Goal: Task Accomplishment & Management: Manage account settings

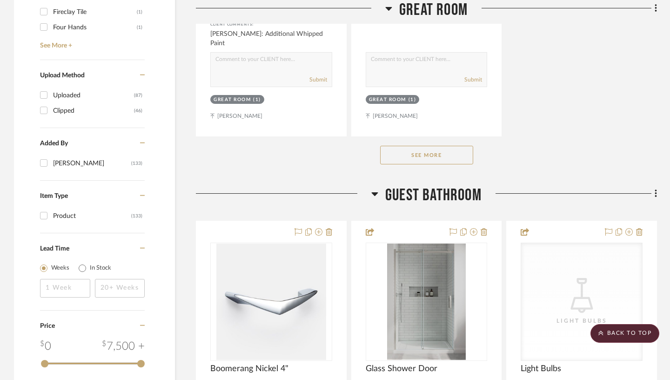
scroll to position [1484, 0]
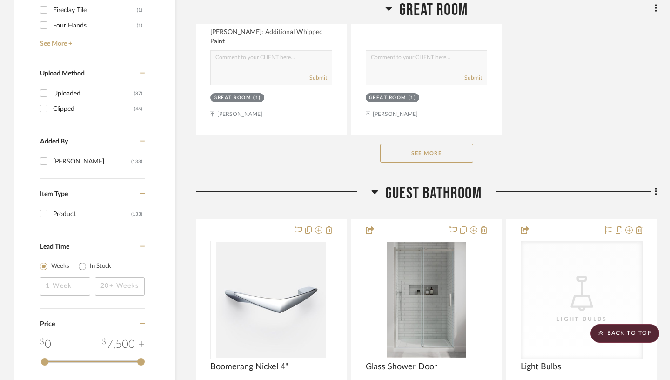
click at [436, 144] on button "See More" at bounding box center [426, 153] width 93 height 19
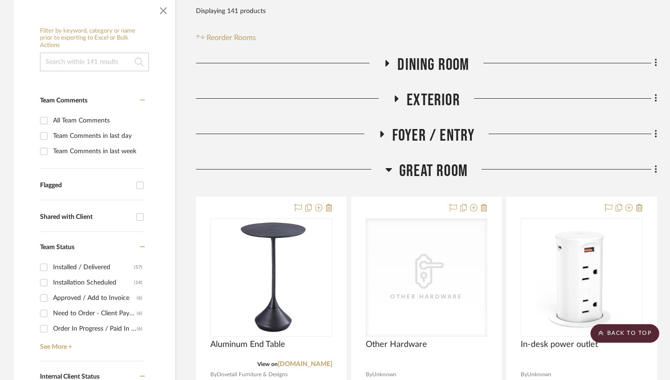
scroll to position [203, 0]
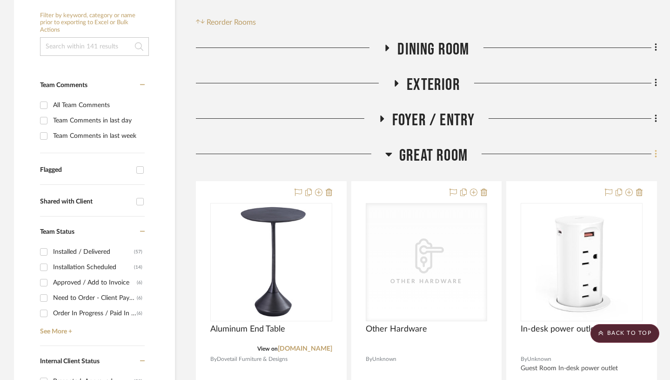
click at [656, 149] on icon at bounding box center [656, 154] width 3 height 10
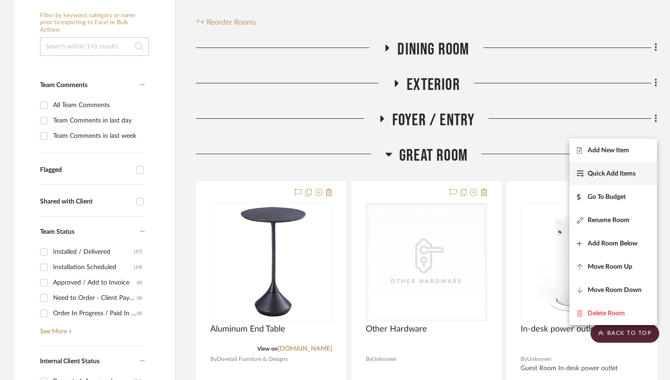
click at [613, 171] on span "Quick Add Items" at bounding box center [612, 174] width 48 height 8
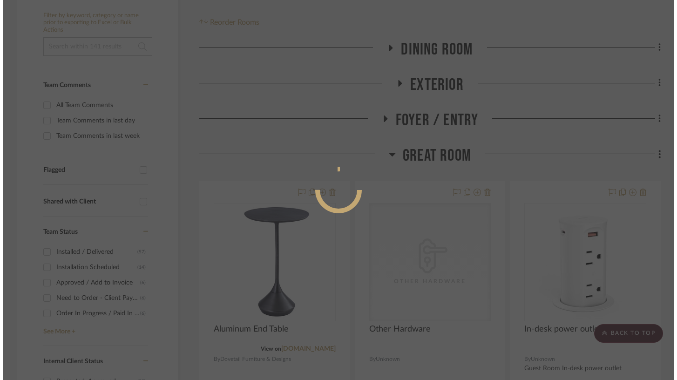
scroll to position [0, 0]
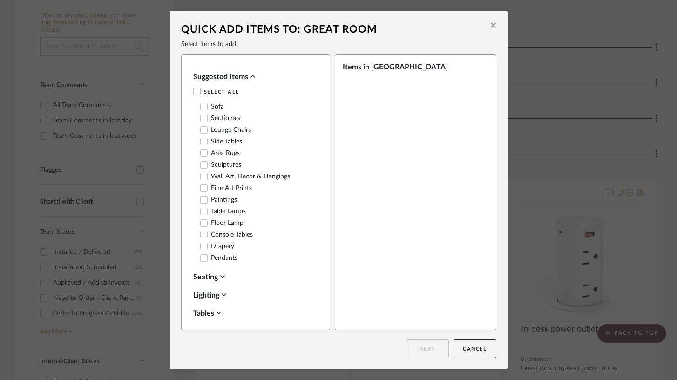
click at [250, 76] on icon at bounding box center [252, 76] width 5 height 7
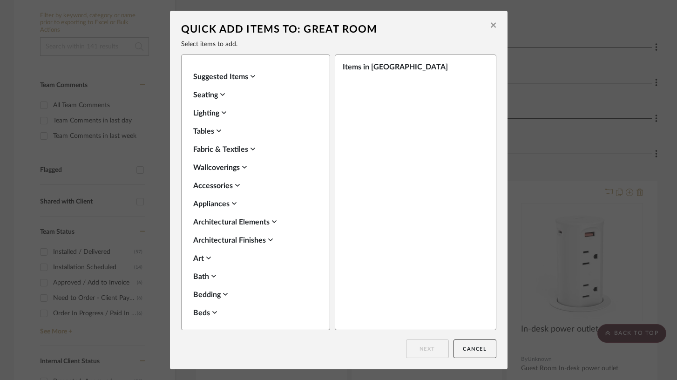
click at [236, 185] on icon at bounding box center [237, 185] width 5 height 7
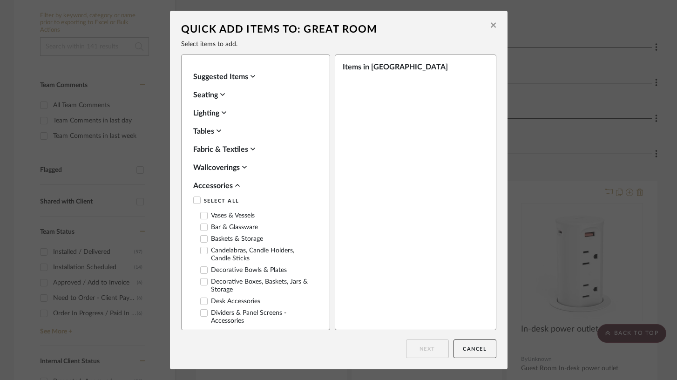
click at [202, 218] on icon at bounding box center [204, 215] width 7 height 7
click at [426, 349] on button "Next" at bounding box center [427, 348] width 43 height 19
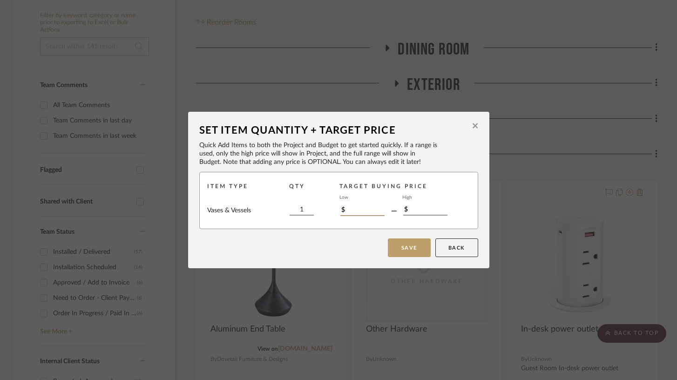
click at [356, 212] on input "$" at bounding box center [362, 211] width 44 height 10
type input "$25"
click at [413, 246] on button "Save" at bounding box center [409, 247] width 43 height 19
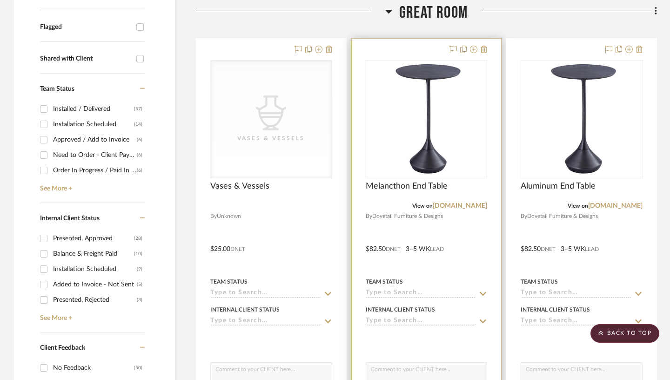
scroll to position [329, 0]
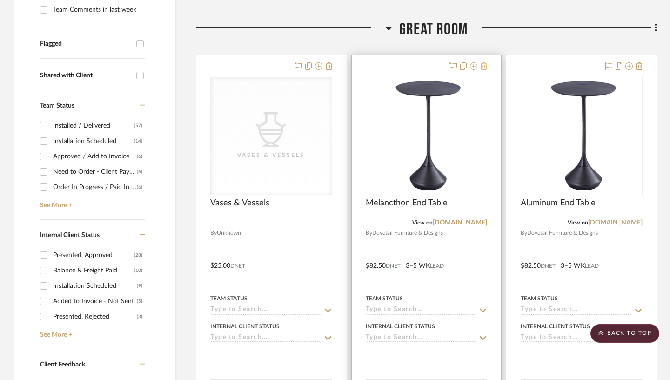
click at [486, 62] on icon at bounding box center [484, 65] width 7 height 7
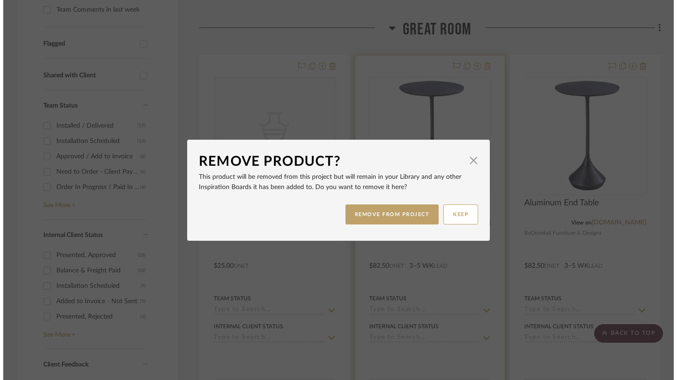
scroll to position [0, 0]
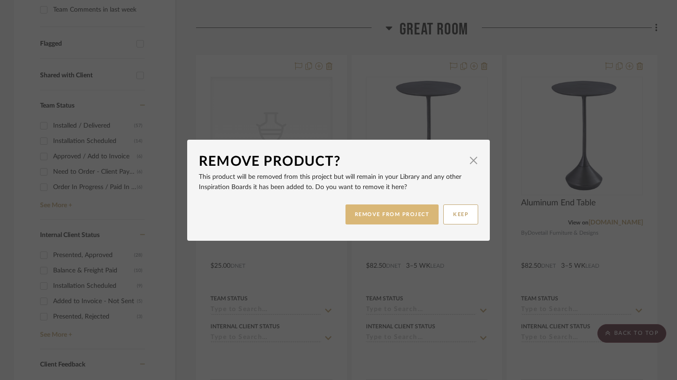
click at [417, 214] on button "REMOVE FROM PROJECT" at bounding box center [392, 214] width 94 height 20
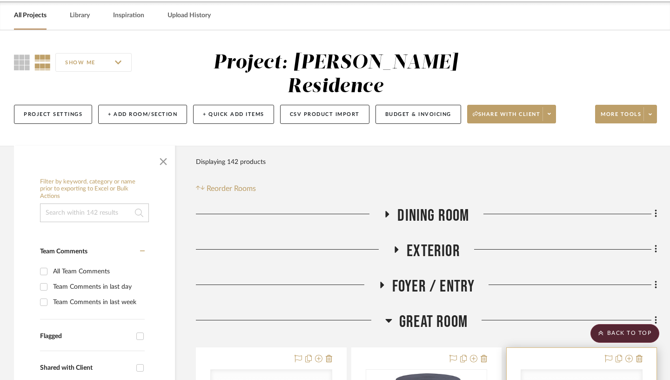
scroll to position [34, 0]
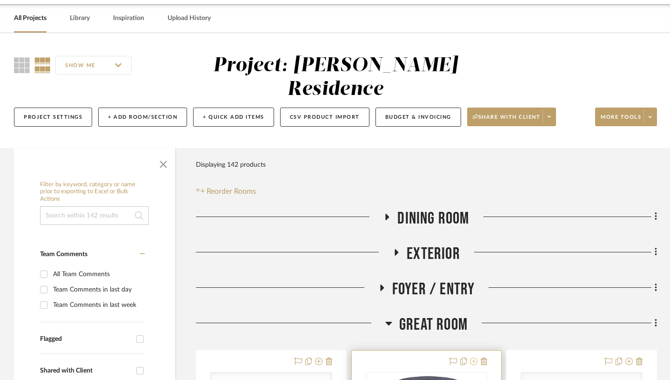
click at [476, 358] on icon at bounding box center [473, 361] width 7 height 7
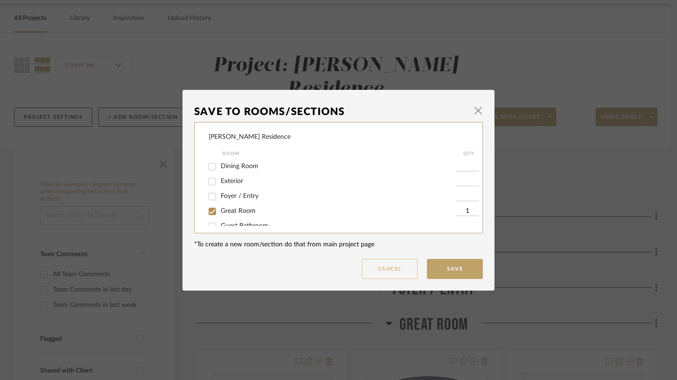
click at [398, 268] on button "Cancel" at bounding box center [390, 269] width 56 height 20
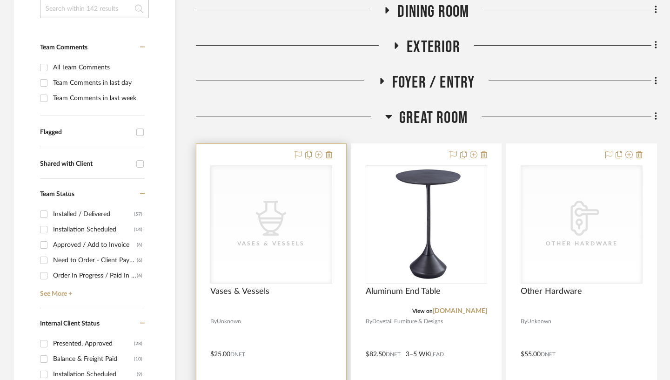
scroll to position [243, 0]
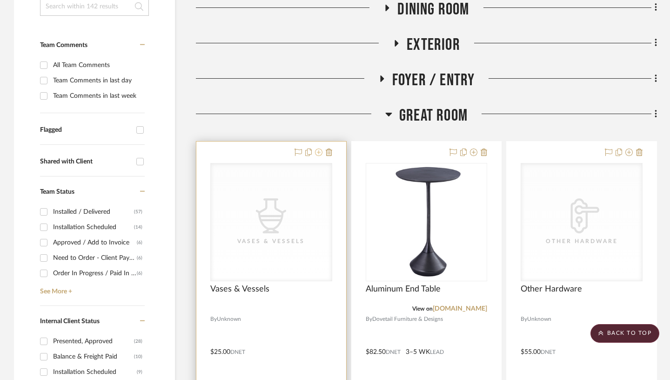
click at [319, 149] on icon at bounding box center [318, 152] width 7 height 7
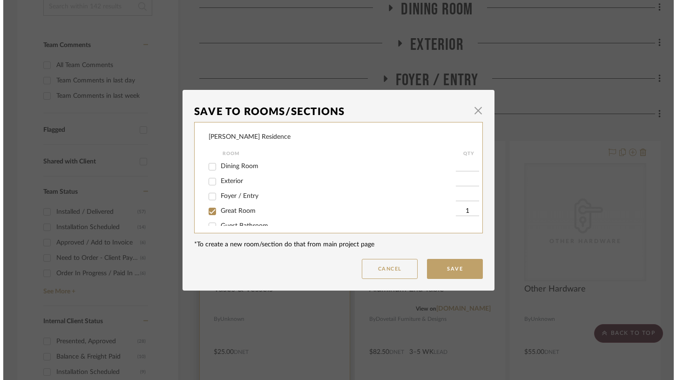
scroll to position [0, 0]
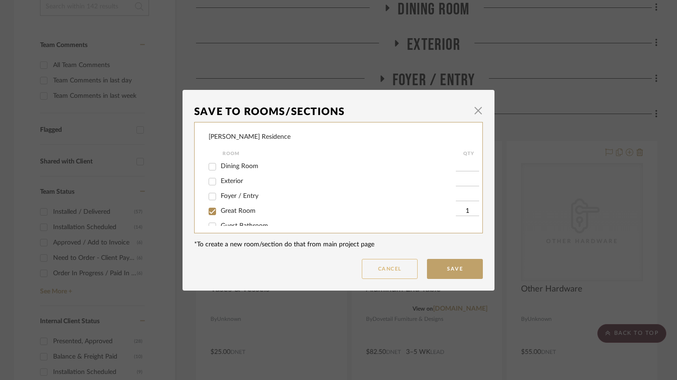
click at [388, 269] on button "Cancel" at bounding box center [390, 269] width 56 height 20
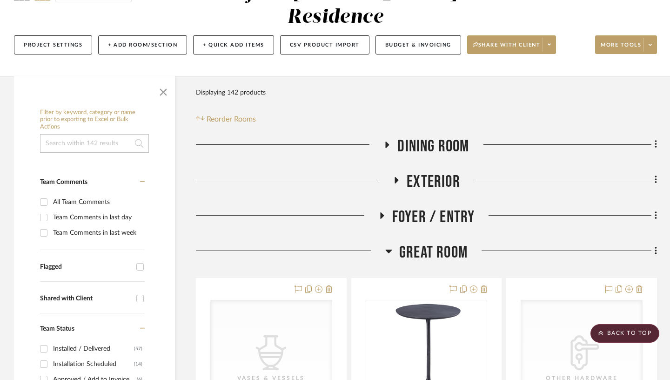
scroll to position [100, 0]
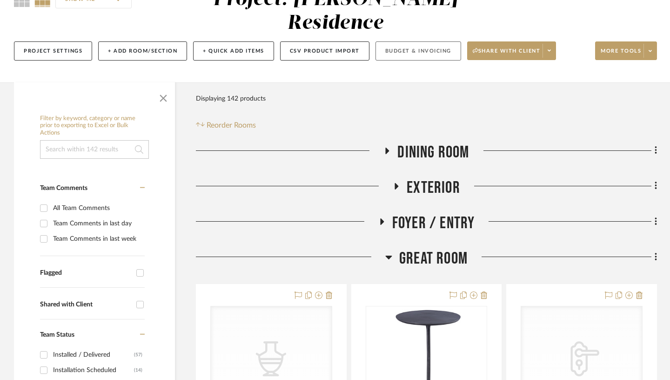
click at [408, 41] on button "Budget & Invoicing" at bounding box center [419, 50] width 86 height 19
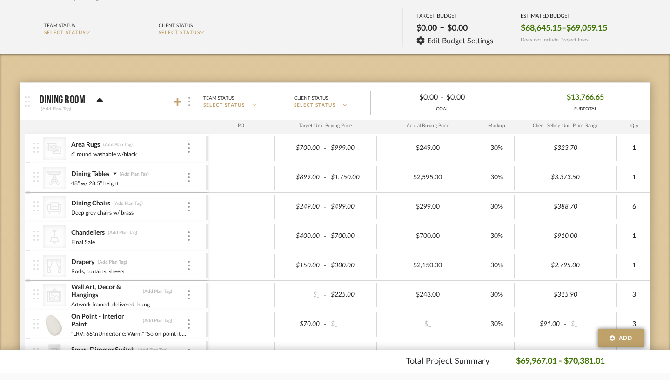
click at [189, 102] on img at bounding box center [190, 101] width 2 height 9
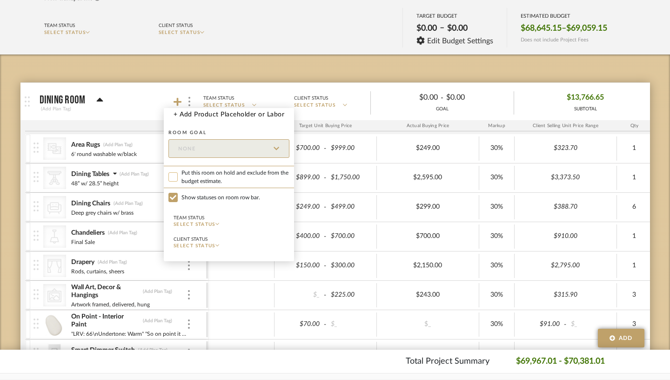
click at [173, 177] on input "Put this room on hold and exclude from the budget estimate." at bounding box center [173, 176] width 9 height 9
checkbox input "true"
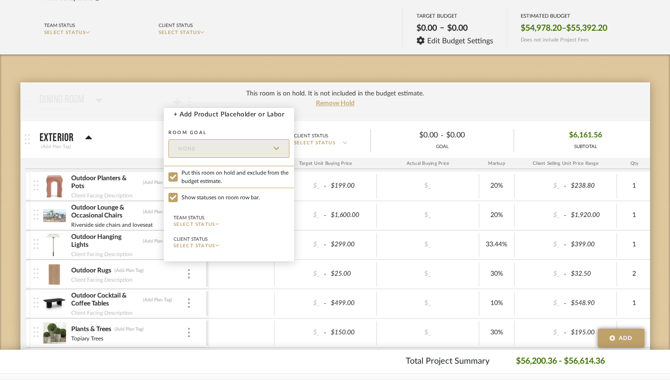
click at [220, 64] on div at bounding box center [335, 190] width 670 height 380
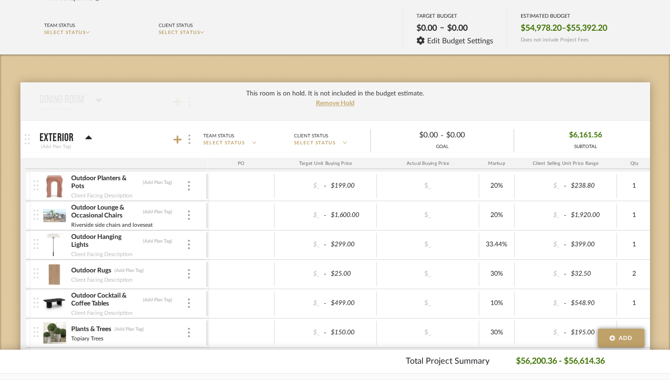
click at [189, 140] on img at bounding box center [190, 139] width 2 height 9
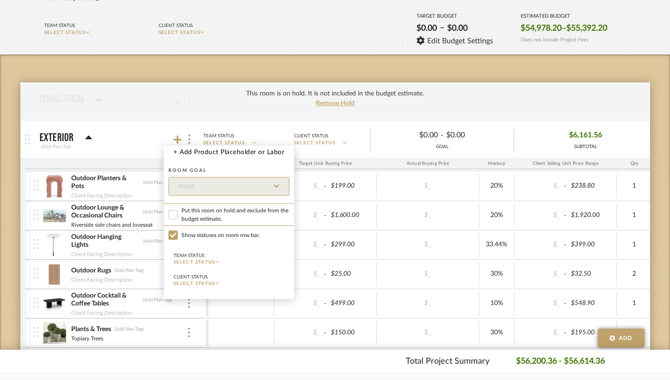
click at [197, 216] on span "Put this room on hold and exclude from the budget estimate." at bounding box center [236, 214] width 108 height 17
click at [178, 216] on input "Put this room on hold and exclude from the budget estimate." at bounding box center [173, 214] width 9 height 9
checkbox input "true"
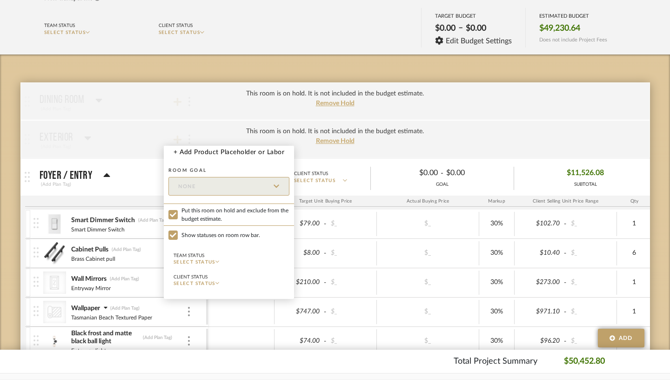
click at [193, 95] on div at bounding box center [335, 190] width 670 height 380
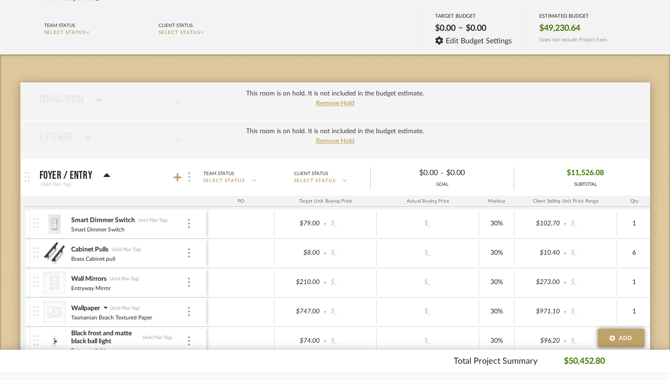
click at [184, 178] on div at bounding box center [189, 177] width 10 height 13
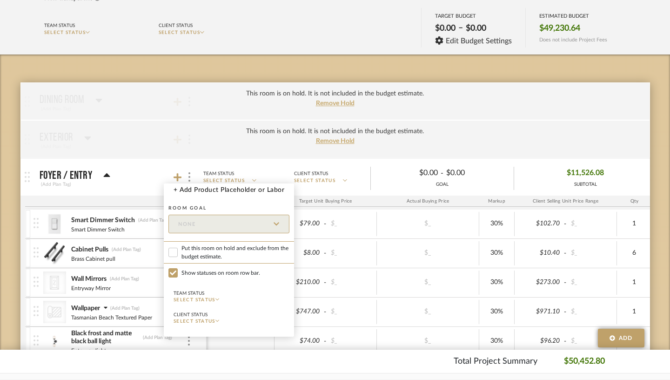
click at [190, 250] on span "Put this room on hold and exclude from the budget estimate." at bounding box center [236, 252] width 108 height 17
click at [178, 250] on input "Put this room on hold and exclude from the budget estimate." at bounding box center [173, 252] width 9 height 9
checkbox input "true"
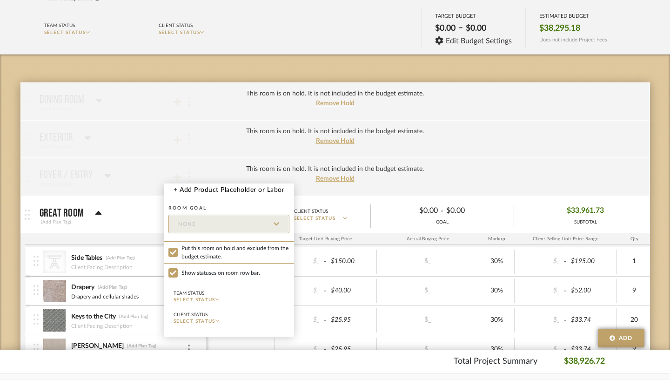
click at [189, 135] on div at bounding box center [335, 190] width 670 height 380
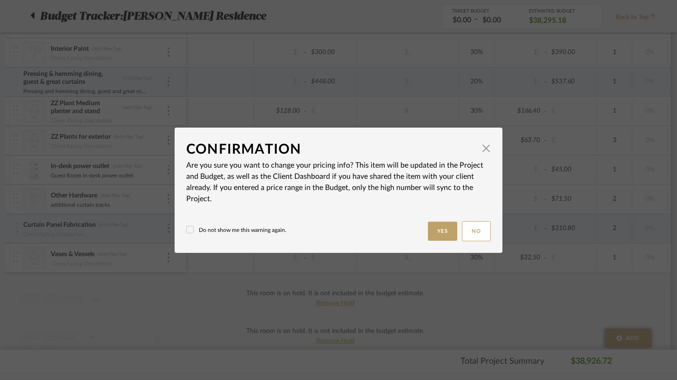
click at [244, 230] on label "Do not show me this warning again." at bounding box center [236, 230] width 100 height 8
click at [439, 232] on button "Yes" at bounding box center [443, 231] width 30 height 19
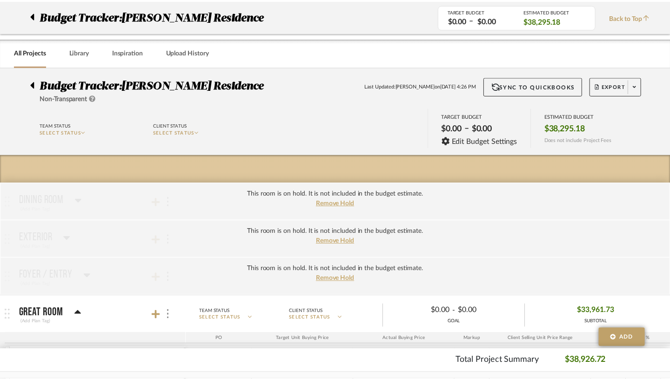
scroll to position [808, 0]
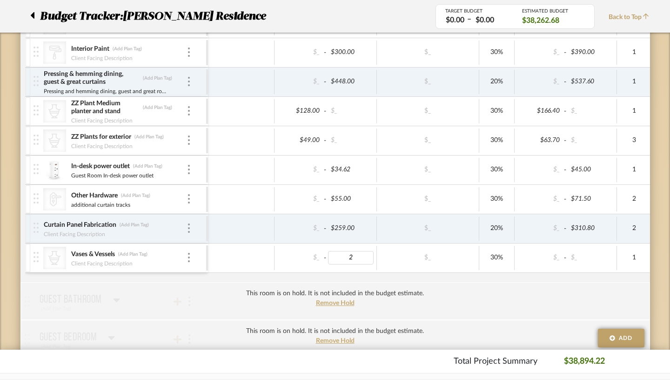
type input "25"
type input "128"
type input "49"
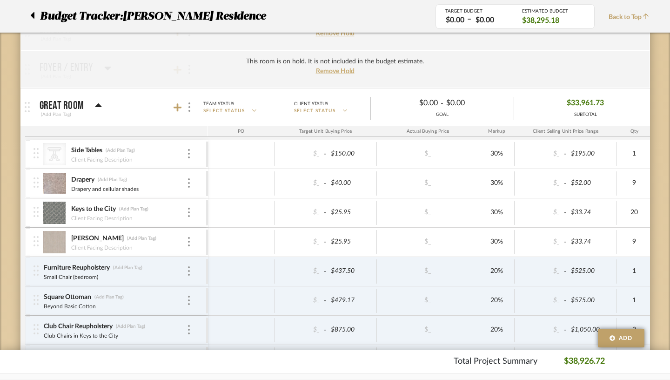
scroll to position [207, 0]
click at [174, 111] on icon at bounding box center [178, 108] width 8 height 9
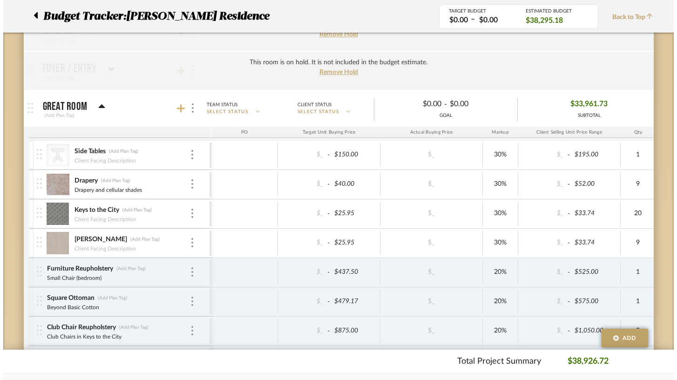
scroll to position [0, 0]
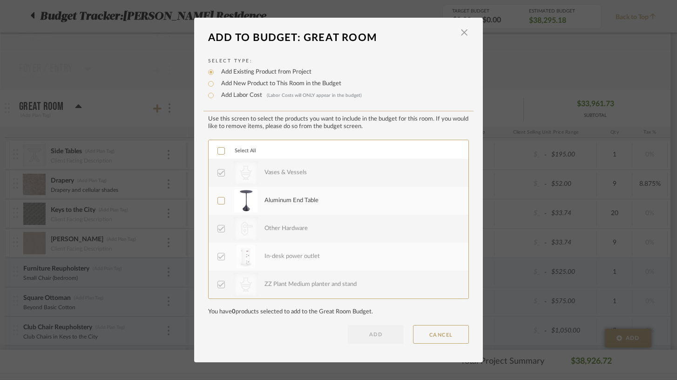
click at [218, 202] on icon at bounding box center [221, 200] width 7 height 7
click at [370, 333] on button "ADD" at bounding box center [376, 334] width 56 height 19
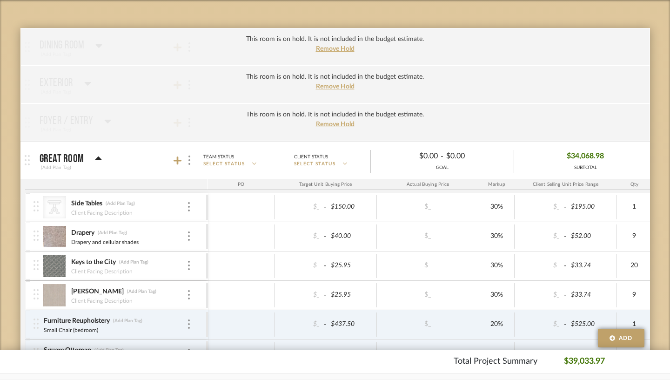
scroll to position [159, 0]
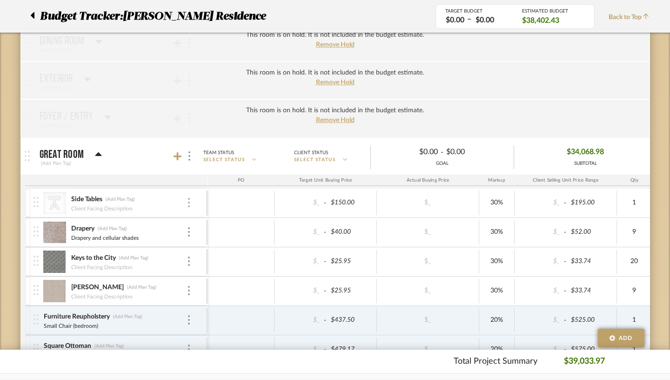
click at [187, 204] on div at bounding box center [189, 203] width 5 height 10
click at [181, 143] on div at bounding box center [335, 190] width 670 height 380
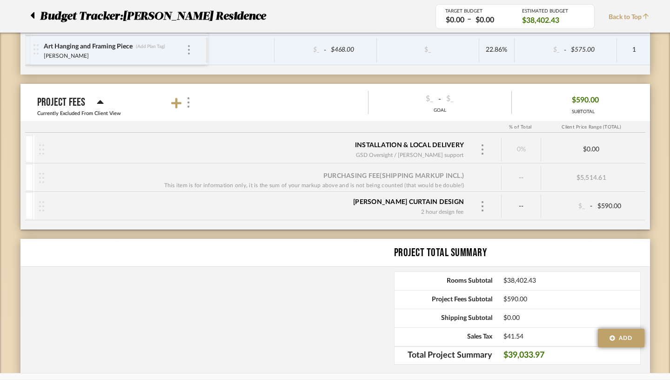
scroll to position [1450, 0]
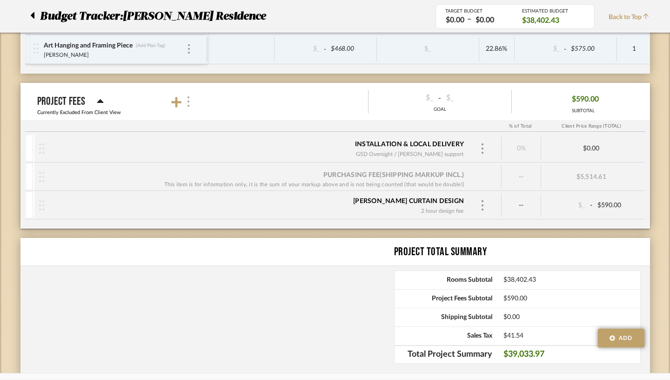
click at [186, 103] on img at bounding box center [188, 101] width 5 height 10
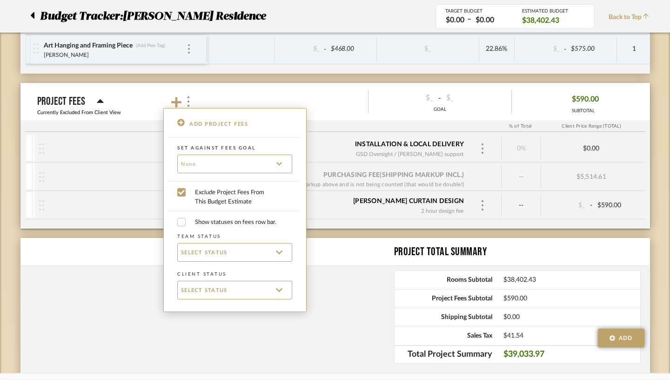
click at [232, 93] on div at bounding box center [335, 190] width 670 height 380
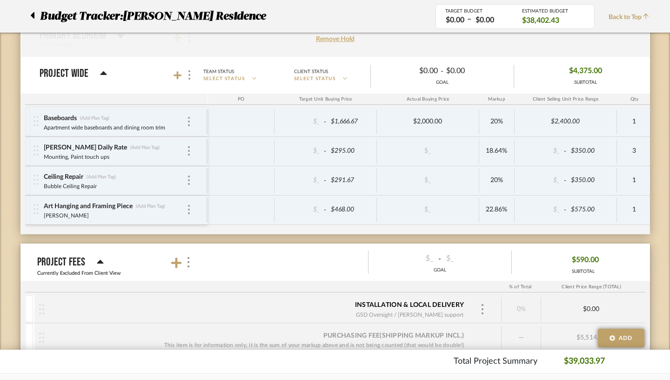
scroll to position [1287, 0]
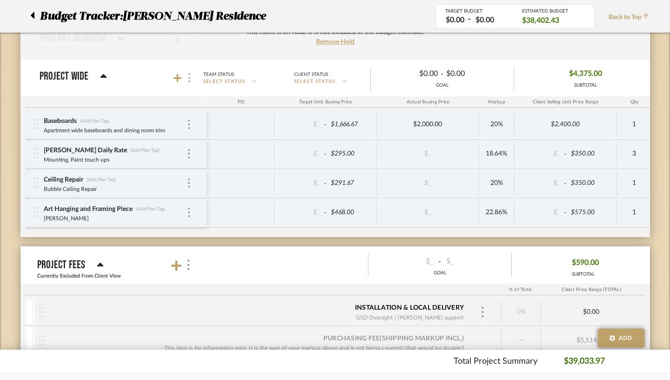
click at [184, 79] on div at bounding box center [189, 78] width 10 height 13
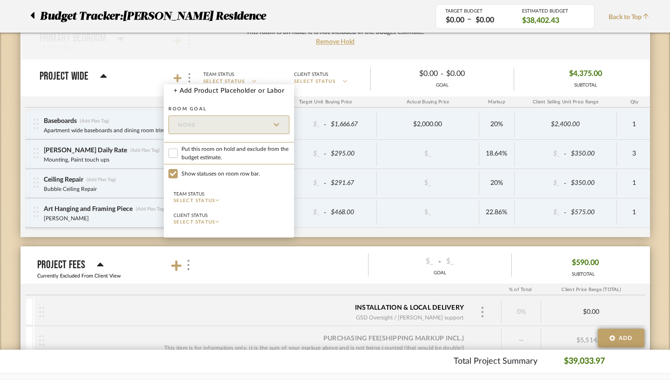
click at [187, 150] on span "Put this room on hold and exclude from the budget estimate." at bounding box center [236, 153] width 108 height 17
click at [178, 150] on input "Put this room on hold and exclude from the budget estimate." at bounding box center [173, 153] width 9 height 9
checkbox input "true"
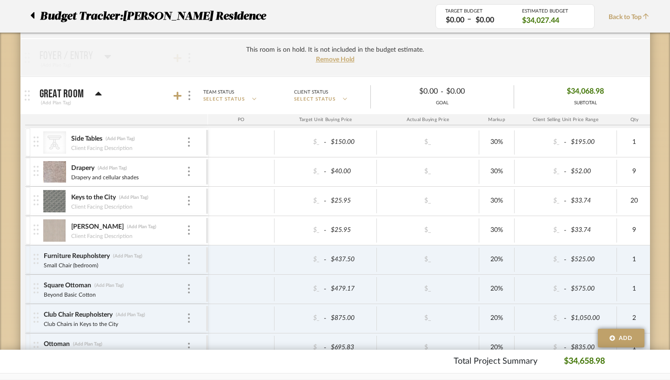
scroll to position [211, 0]
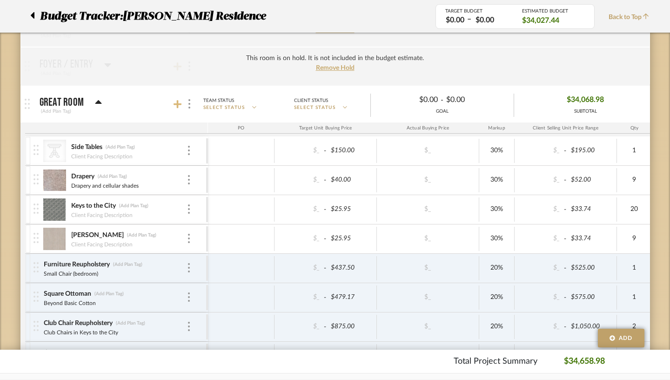
click at [174, 105] on icon at bounding box center [178, 104] width 8 height 8
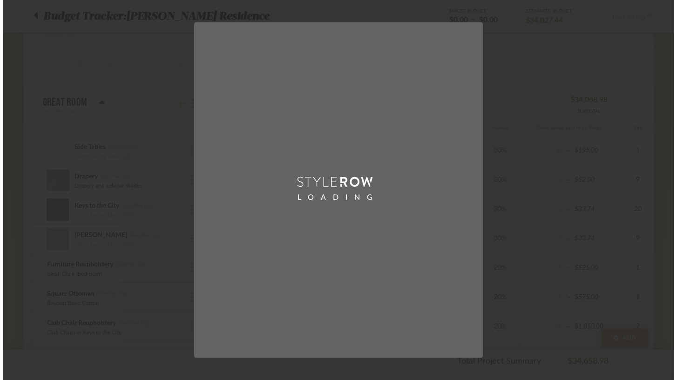
scroll to position [0, 0]
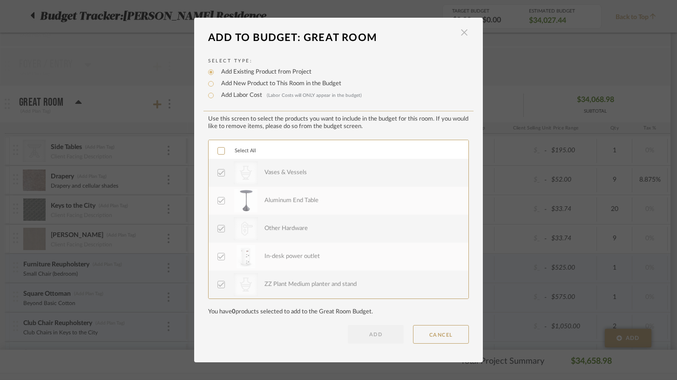
click at [462, 35] on span "button" at bounding box center [464, 32] width 19 height 19
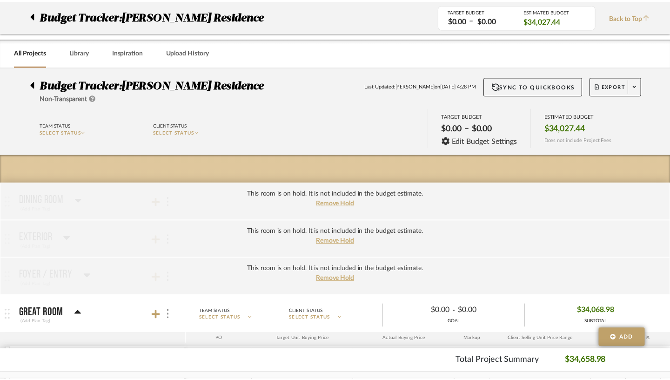
scroll to position [211, 0]
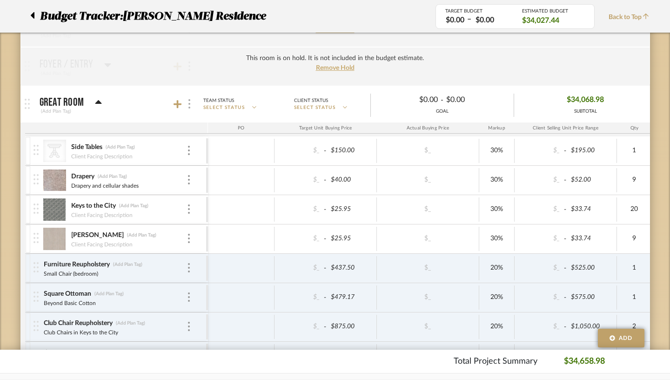
click at [184, 105] on div at bounding box center [189, 104] width 10 height 13
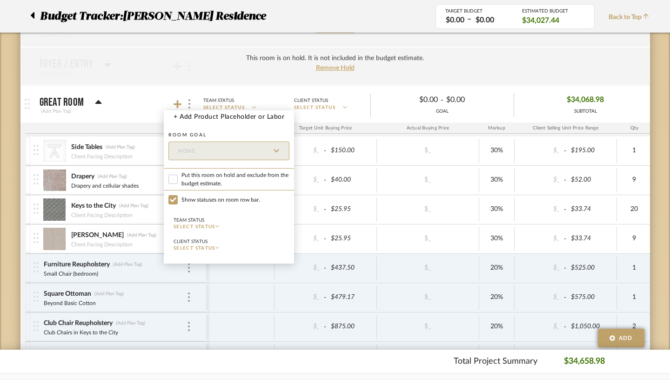
click at [133, 58] on div at bounding box center [335, 190] width 670 height 380
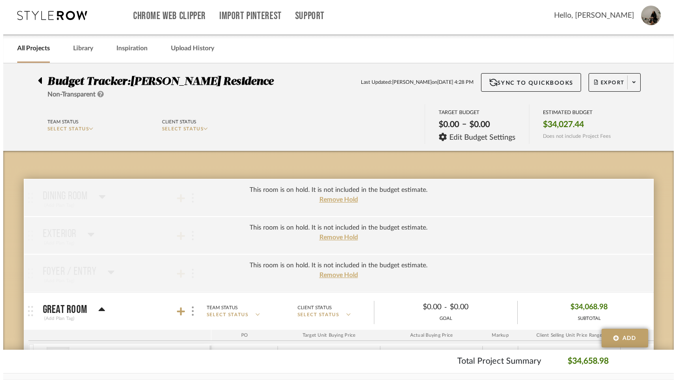
scroll to position [0, 0]
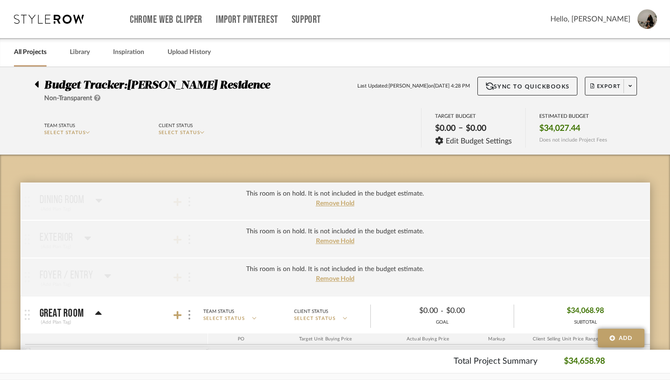
click at [34, 85] on icon at bounding box center [36, 84] width 4 height 11
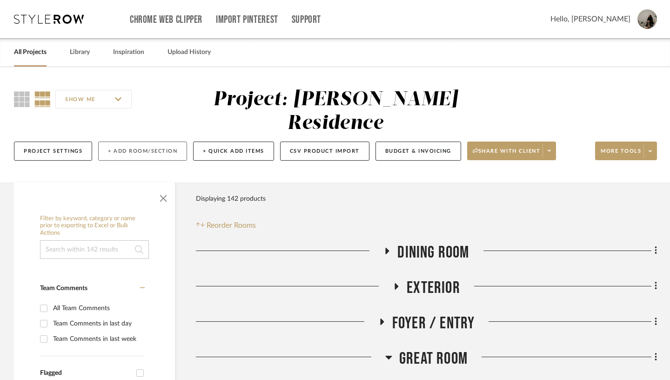
click at [155, 142] on button "+ Add Room/Section" at bounding box center [142, 151] width 89 height 19
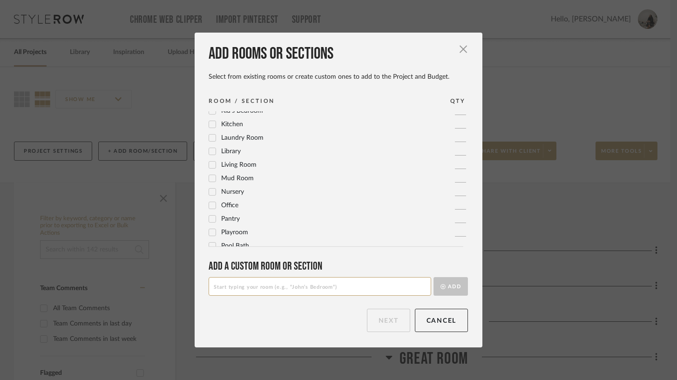
scroll to position [236, 0]
click at [209, 161] on icon at bounding box center [212, 163] width 7 height 7
click at [384, 322] on button "Next" at bounding box center [388, 320] width 43 height 23
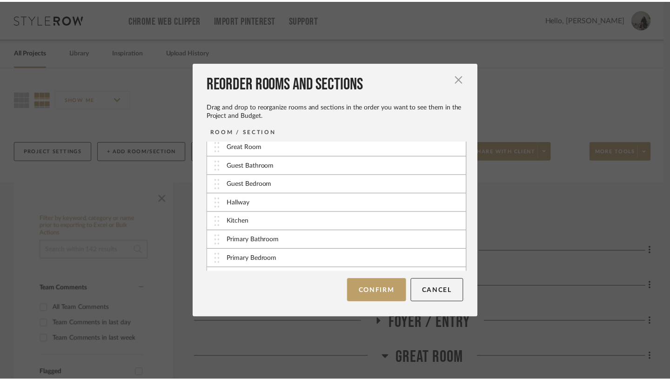
scroll to position [75, 0]
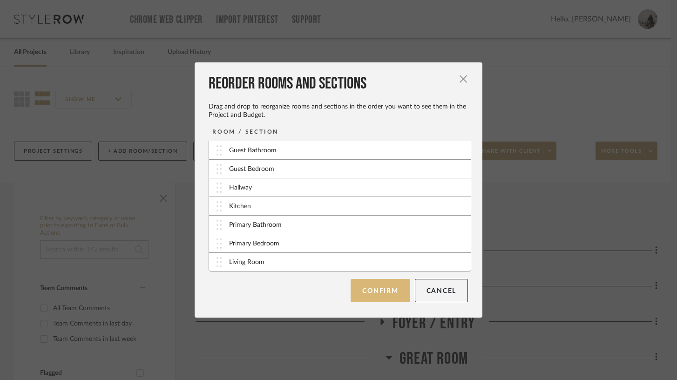
click at [375, 292] on button "Confirm" at bounding box center [380, 290] width 59 height 23
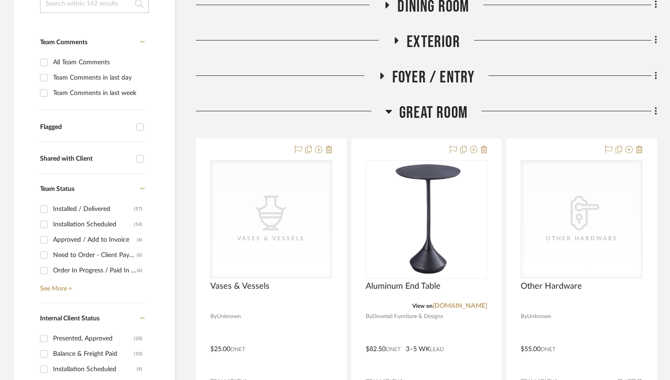
scroll to position [247, 0]
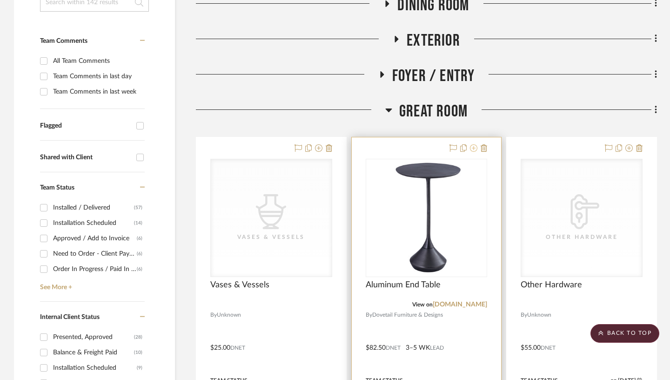
click at [473, 144] on icon at bounding box center [473, 147] width 7 height 7
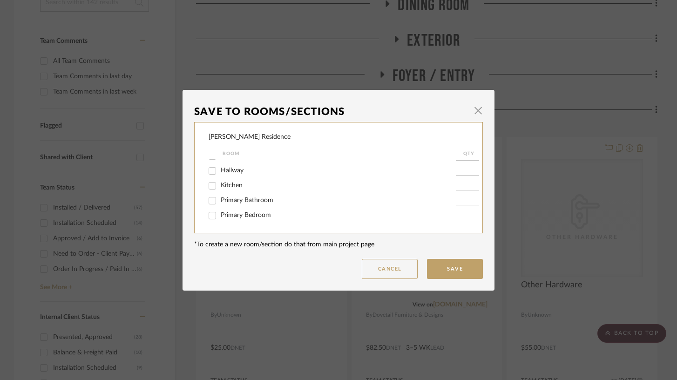
scroll to position [104, 0]
click at [460, 215] on input at bounding box center [467, 215] width 23 height 9
type input "1"
click at [209, 212] on input "Living Room" at bounding box center [212, 216] width 15 height 15
checkbox input "true"
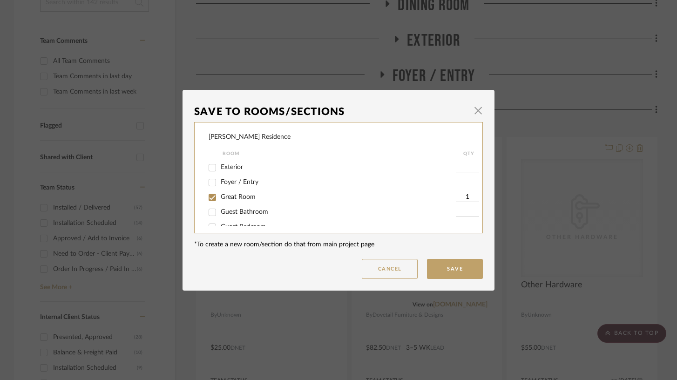
scroll to position [0, 0]
click at [209, 212] on input "Great Room" at bounding box center [212, 211] width 15 height 15
checkbox input "false"
click at [449, 269] on button "Save" at bounding box center [455, 269] width 56 height 20
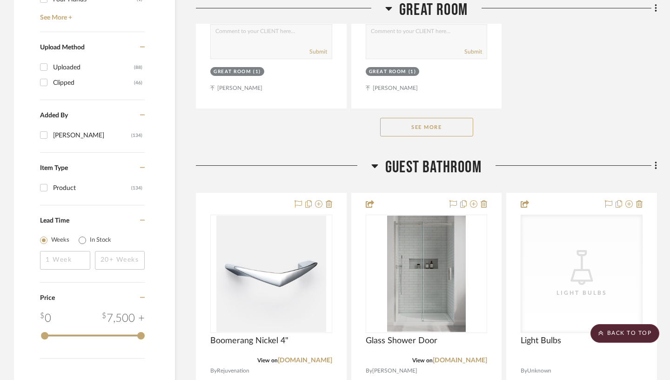
scroll to position [1512, 0]
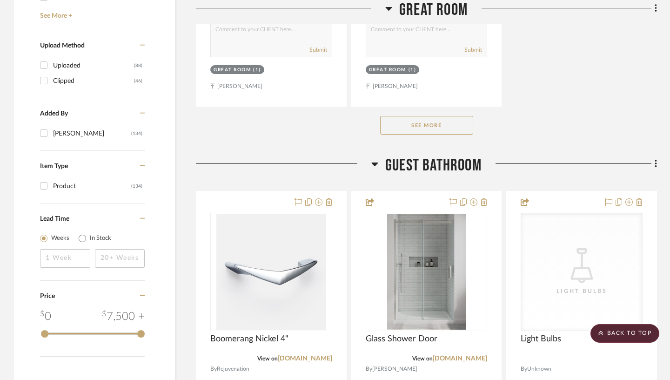
click at [453, 116] on button "See More" at bounding box center [426, 125] width 93 height 19
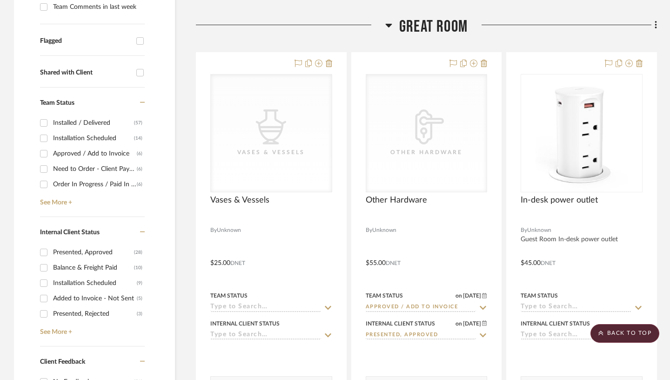
scroll to position [331, 0]
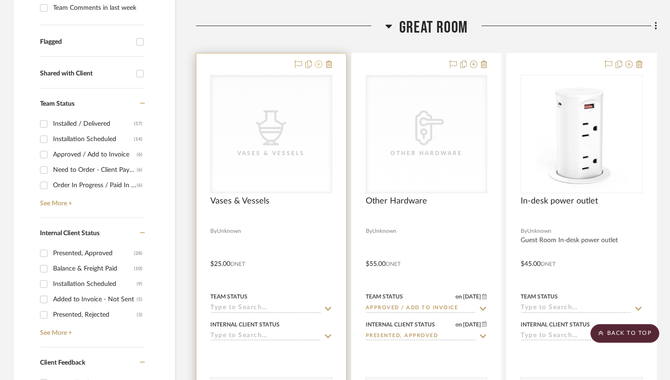
click at [319, 61] on icon at bounding box center [318, 64] width 7 height 7
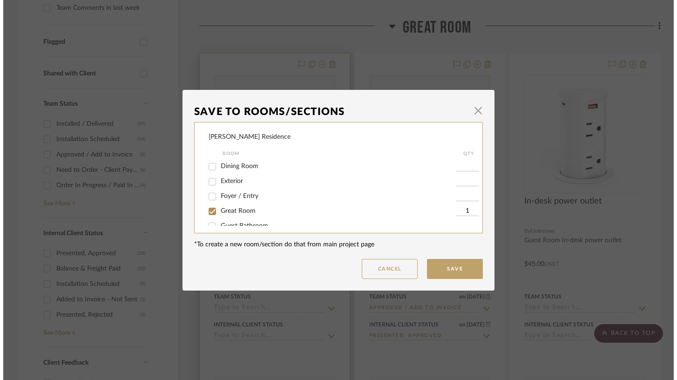
scroll to position [0, 0]
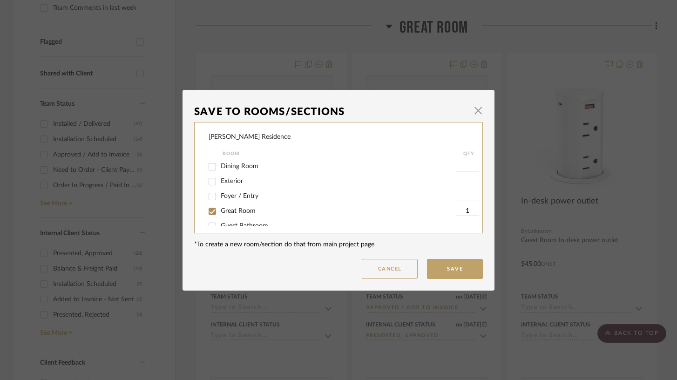
click at [210, 213] on input "Great Room" at bounding box center [212, 211] width 15 height 15
checkbox input "false"
click at [210, 214] on input "Living Room" at bounding box center [212, 216] width 15 height 15
checkbox input "true"
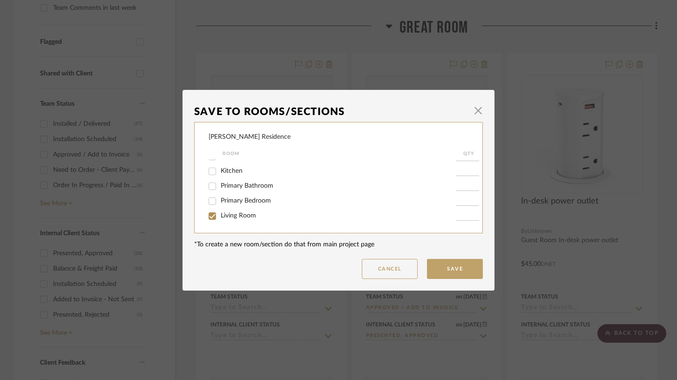
type input "1"
click at [452, 269] on button "Save" at bounding box center [455, 269] width 56 height 20
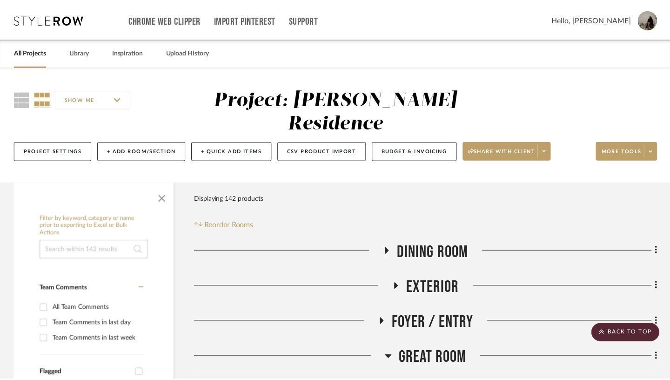
scroll to position [331, 0]
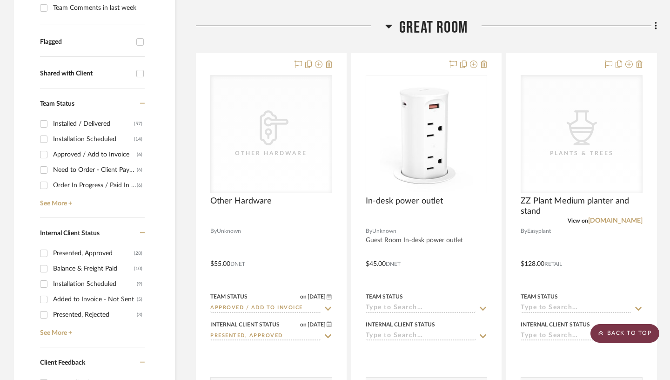
click at [619, 334] on scroll-to-top-button "BACK TO TOP" at bounding box center [625, 333] width 69 height 19
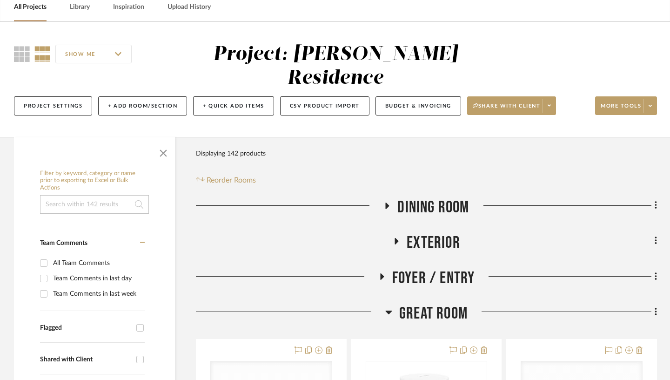
scroll to position [0, 0]
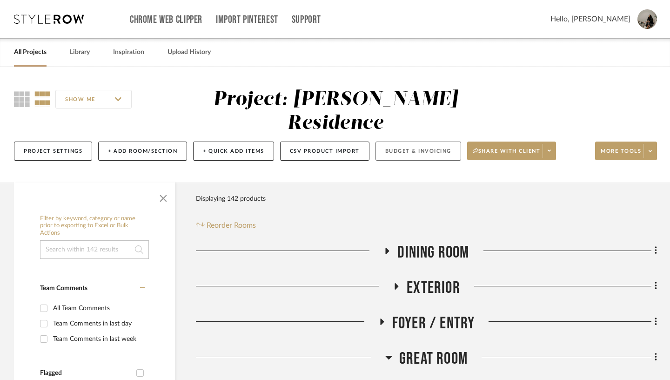
click at [398, 142] on button "Budget & Invoicing" at bounding box center [419, 151] width 86 height 19
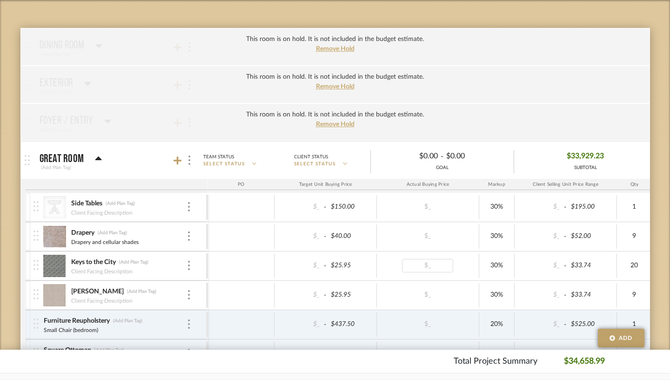
scroll to position [159, 0]
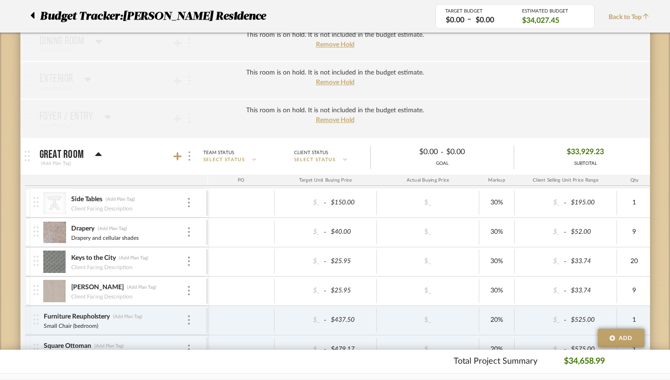
click at [189, 156] on img at bounding box center [190, 155] width 2 height 9
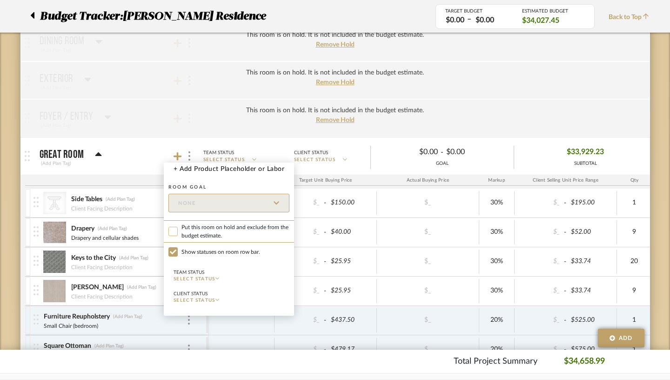
click at [173, 230] on input "Put this room on hold and exclude from the budget estimate." at bounding box center [173, 231] width 9 height 9
checkbox input "true"
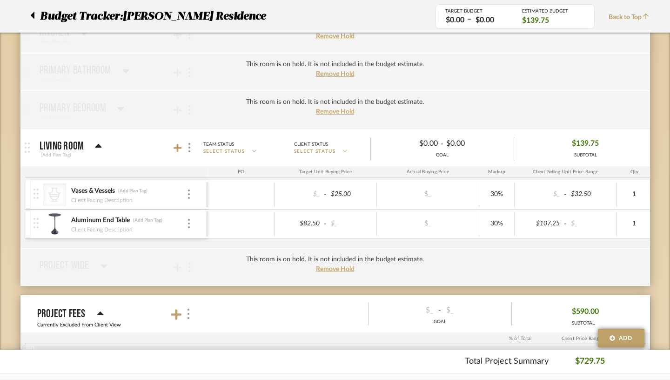
scroll to position [432, 0]
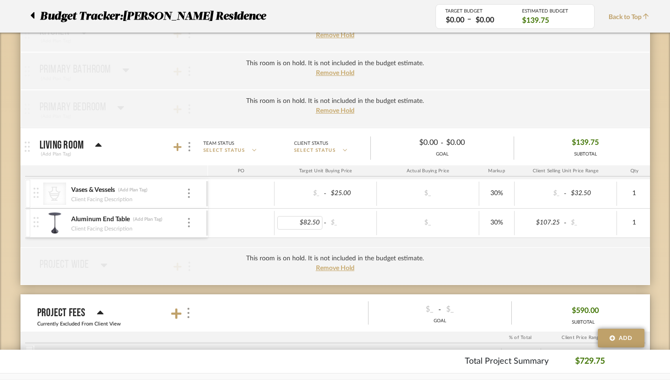
click at [287, 226] on div "$82.50" at bounding box center [300, 223] width 46 height 14
type input "82.50"
type input "60"
type input "$159.00"
type input "149"
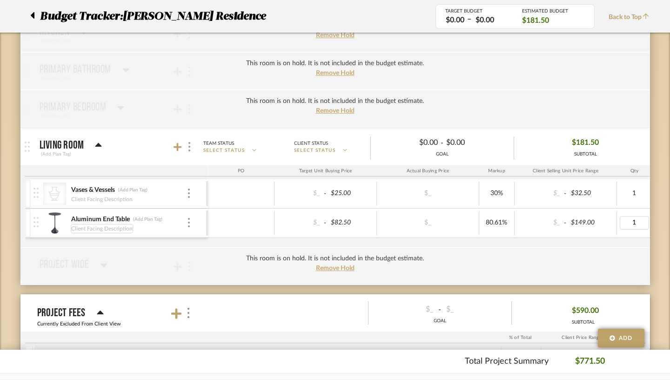
click at [95, 230] on div "Client Facing Description" at bounding box center [102, 228] width 62 height 9
type input "Great Room side table"
click at [82, 198] on div "Client Facing Description" at bounding box center [102, 199] width 62 height 9
type input "White ceramic vase"
click at [463, 257] on div "This room is on hold. It is not included in the budget estimate. Remove Hold" at bounding box center [335, 266] width 630 height 38
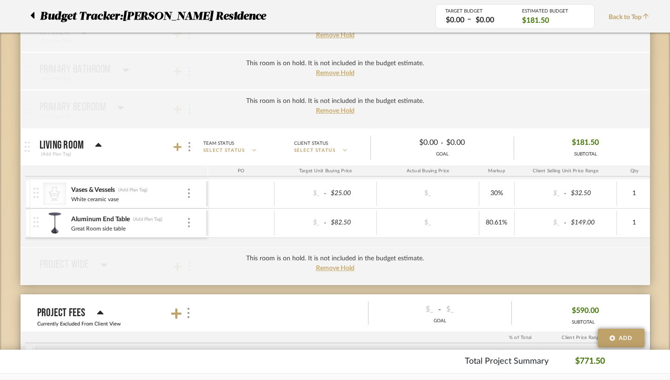
click at [497, 249] on div "This room is on hold. It is not included in the budget estimate. Remove Hold" at bounding box center [335, 266] width 630 height 38
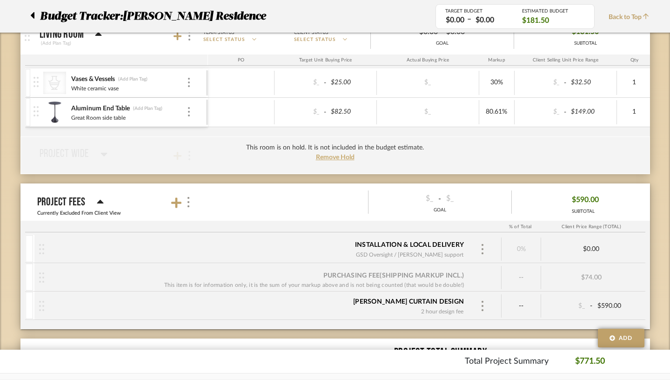
scroll to position [540, 0]
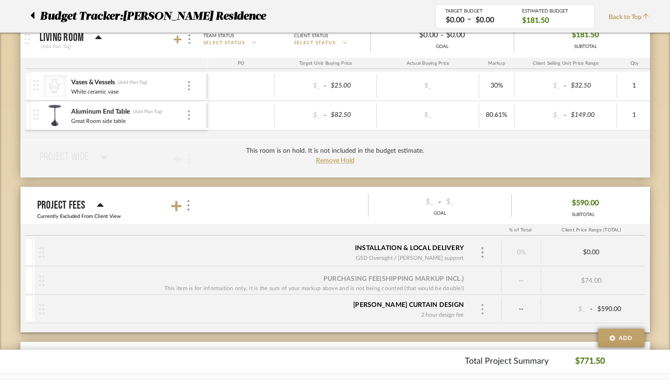
click at [485, 308] on img at bounding box center [482, 309] width 5 height 10
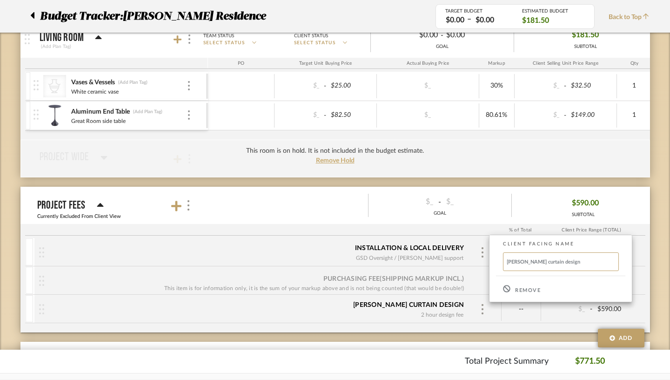
click at [516, 290] on p "Remove" at bounding box center [528, 290] width 26 height 7
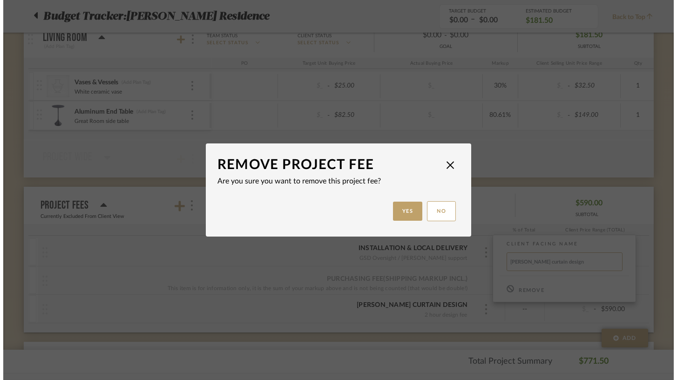
scroll to position [0, 0]
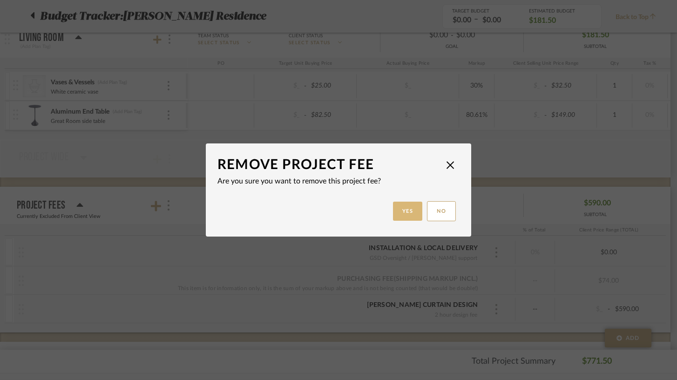
click at [405, 211] on button "Yes" at bounding box center [408, 211] width 30 height 19
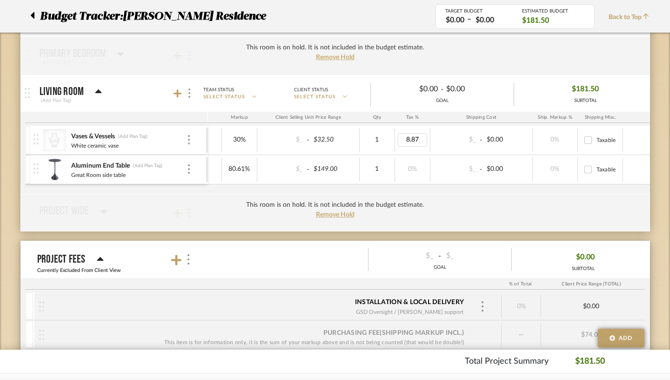
type input "8.875"
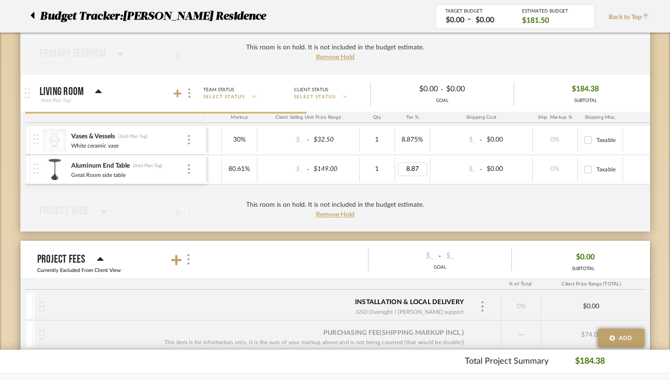
type input "8.875"
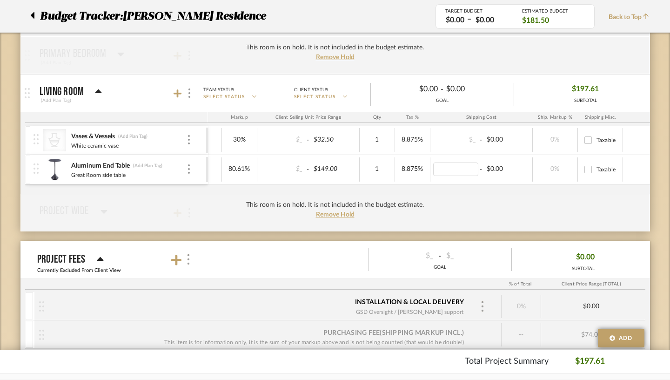
click at [435, 189] on div "CategoryIconAccessories Created with Sketch. Vases & Vessels (Add Plan Tag) Whi…" at bounding box center [249, 160] width 963 height 68
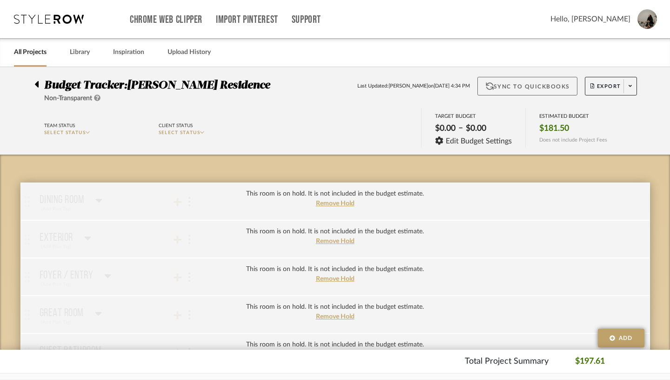
click at [540, 88] on button "Sync to QuickBooks" at bounding box center [528, 86] width 100 height 19
